Goal: Task Accomplishment & Management: Manage account settings

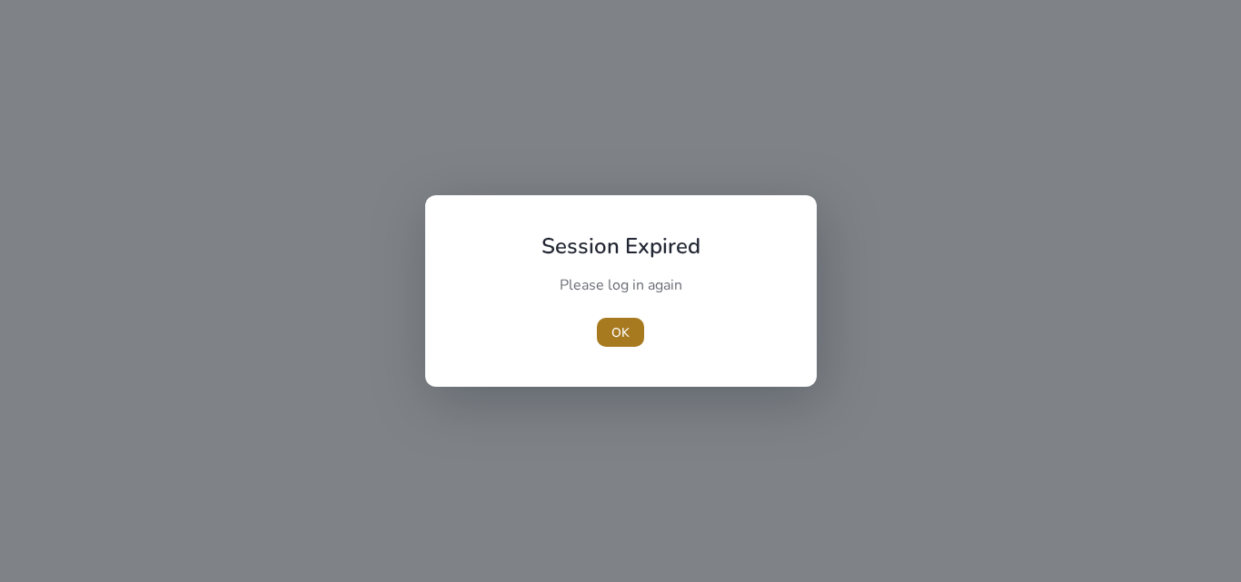
click at [629, 331] on span "button" at bounding box center [620, 333] width 47 height 44
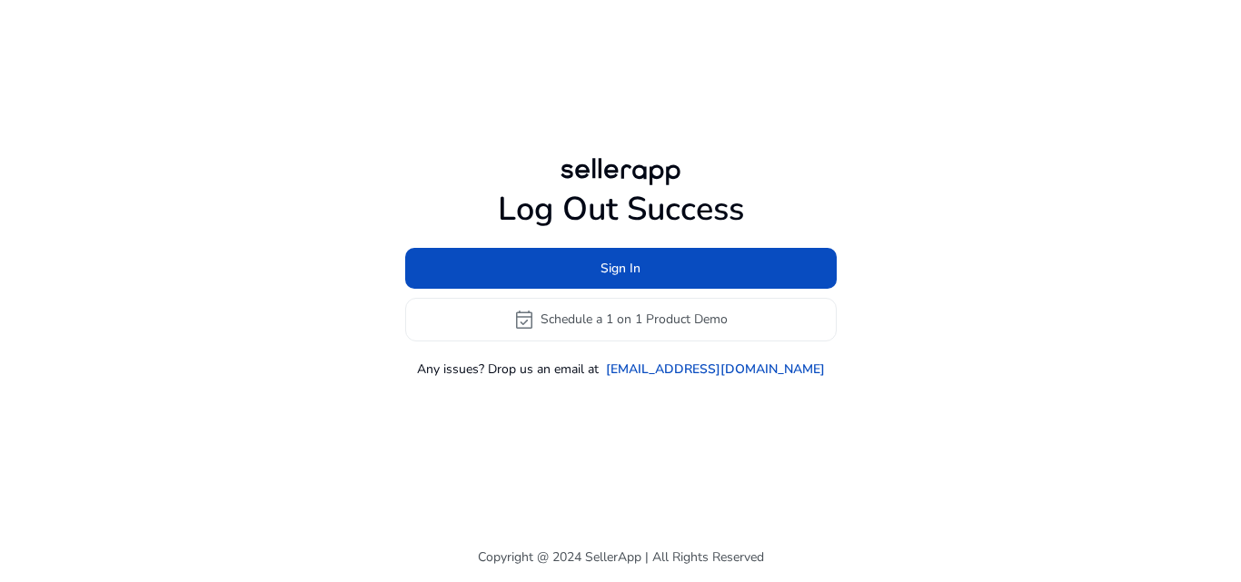
click at [693, 243] on div "Log Out Success Sign In event_available Schedule a 1 on 1 Product Demo Any issu…" at bounding box center [620, 284] width 431 height 188
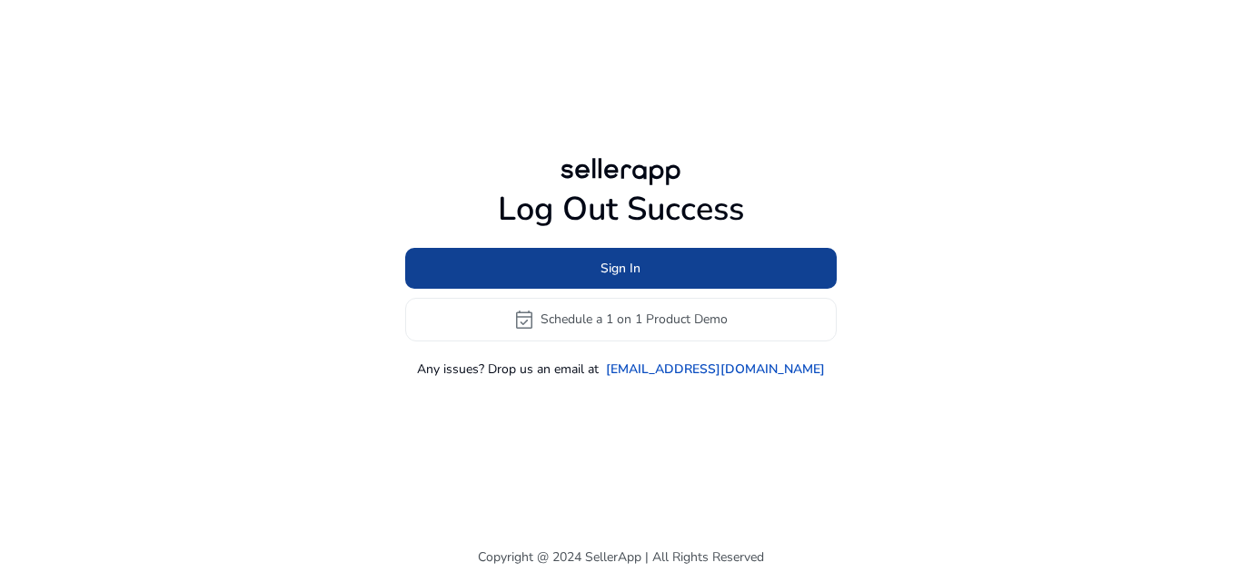
click at [695, 253] on span at bounding box center [620, 268] width 431 height 44
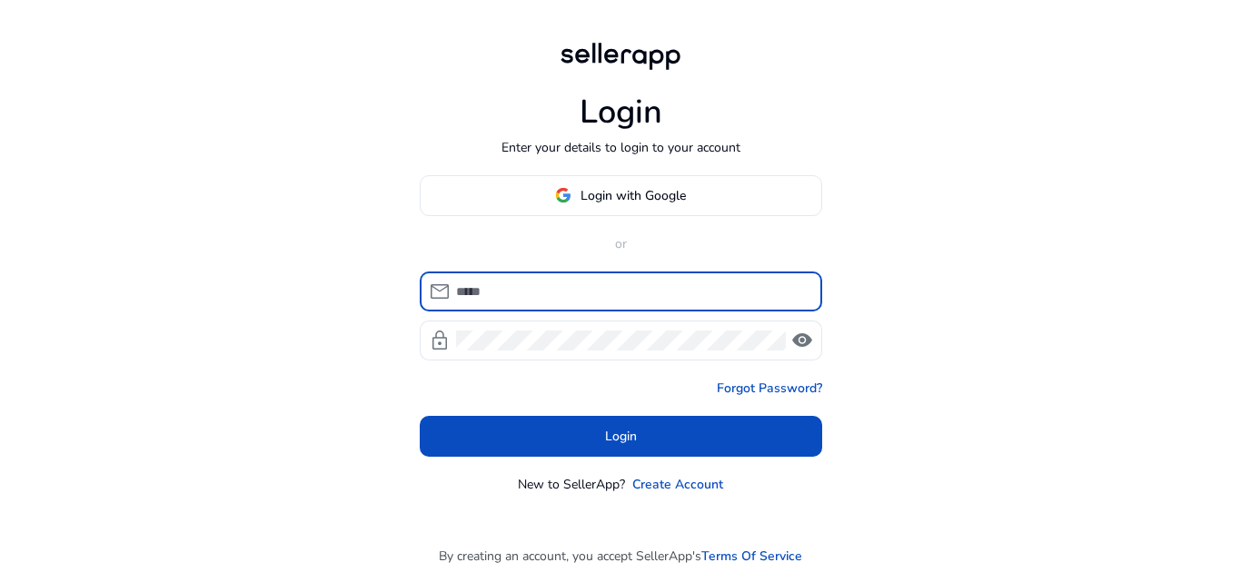
drag, startPoint x: 649, startPoint y: 295, endPoint x: 647, endPoint y: 285, distance: 10.2
click at [649, 295] on input at bounding box center [632, 292] width 352 height 20
click at [642, 212] on span at bounding box center [621, 195] width 401 height 44
